Goal: Task Accomplishment & Management: Use online tool/utility

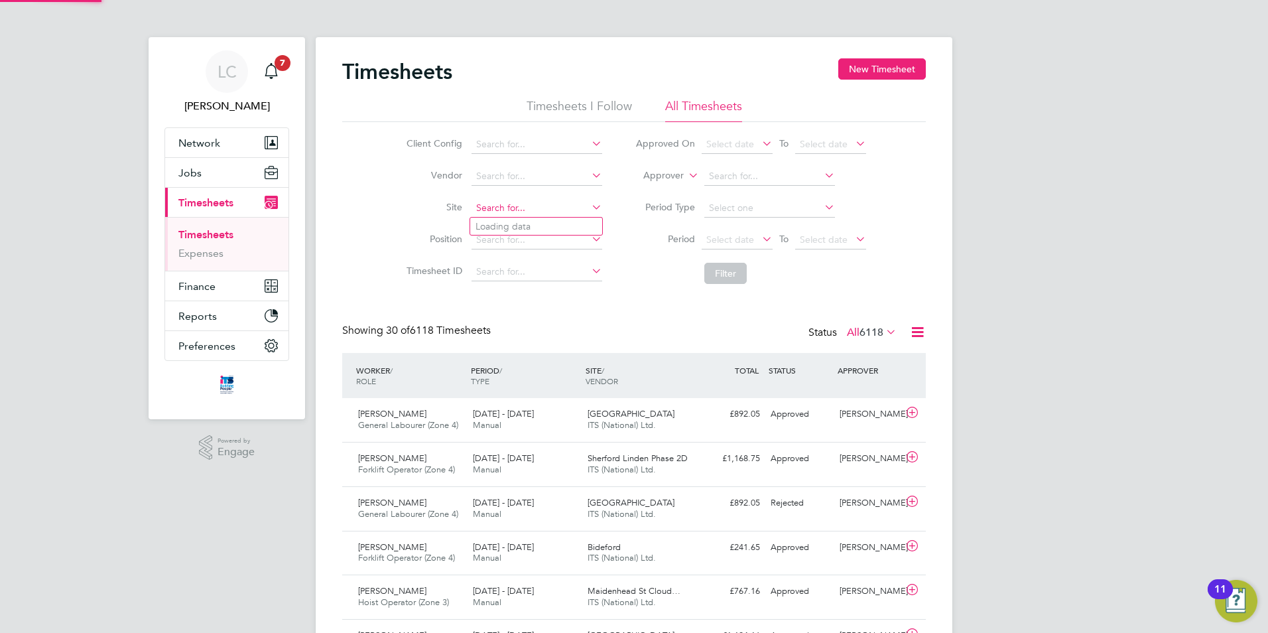
click at [548, 208] on input at bounding box center [537, 208] width 131 height 19
click at [521, 221] on li "Long Marston ( Fern leigh Park)" at bounding box center [577, 227] width 214 height 18
type input "Long [PERSON_NAME] ([GEOGRAPHIC_DATA])"
click at [713, 261] on li "Filter" at bounding box center [751, 273] width 264 height 34
click at [720, 269] on button "Filter" at bounding box center [725, 273] width 42 height 21
